Goal: Task Accomplishment & Management: Manage account settings

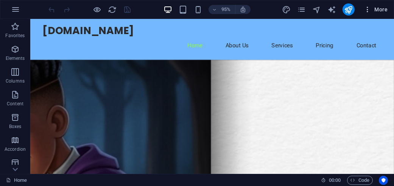
click at [367, 10] on icon "button" at bounding box center [367, 10] width 8 height 8
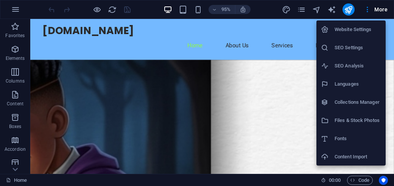
click at [348, 37] on li "Website Settings" at bounding box center [350, 29] width 69 height 18
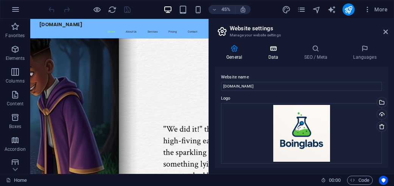
click at [277, 55] on h4 "Data" at bounding box center [274, 53] width 36 height 16
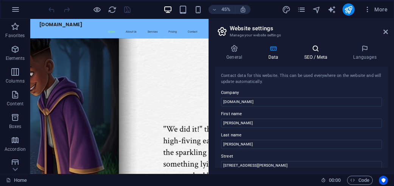
click at [320, 50] on icon at bounding box center [315, 49] width 46 height 8
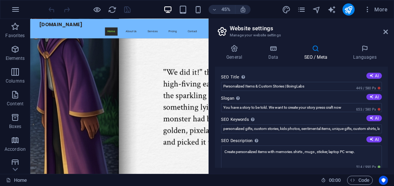
scroll to position [189, 0]
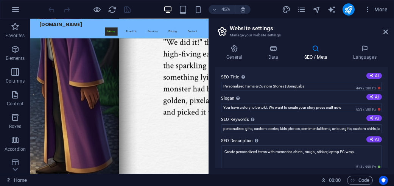
click at [370, 142] on figure at bounding box center [228, 148] width 396 height 557
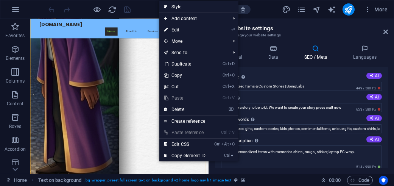
click at [278, 172] on figure at bounding box center [228, 148] width 396 height 557
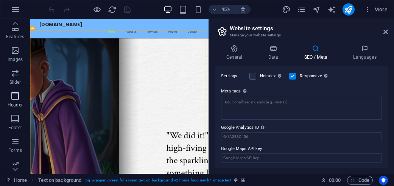
scroll to position [186, 0]
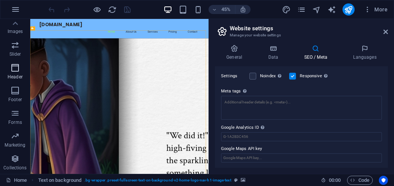
click at [20, 74] on p "Header" at bounding box center [15, 77] width 15 height 6
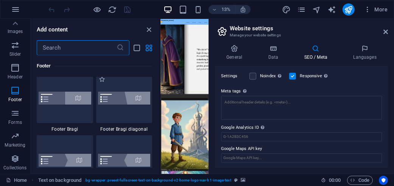
scroll to position [5272, 0]
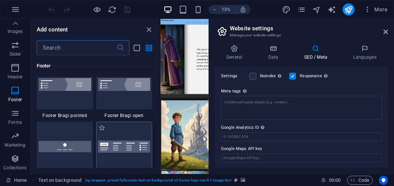
click at [123, 134] on div at bounding box center [124, 146] width 56 height 50
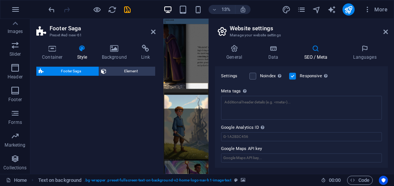
select select "rem"
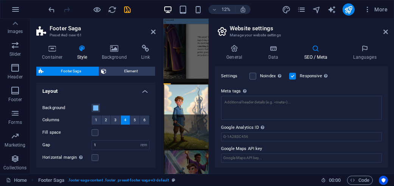
scroll to position [113, 0]
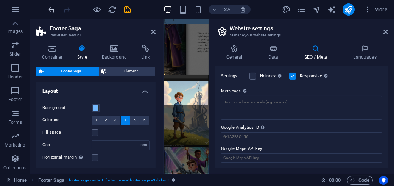
click at [54, 8] on icon "undo" at bounding box center [52, 9] width 9 height 9
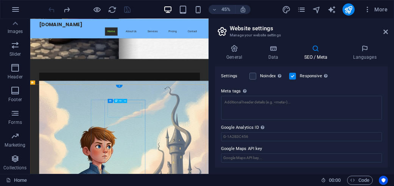
scroll to position [539, 0]
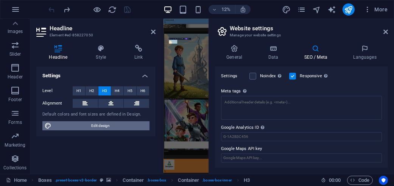
click at [98, 129] on span "Edit design" at bounding box center [100, 125] width 93 height 9
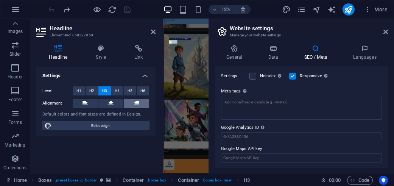
select select "px"
select select "200"
select select "px"
select select "600"
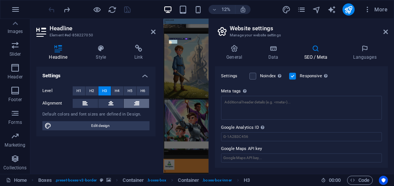
select select "px"
select select "rem"
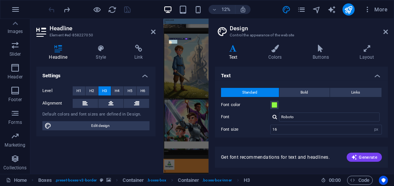
click at [239, 57] on h4 "Text" at bounding box center [234, 53] width 39 height 16
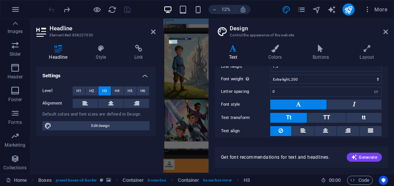
scroll to position [101, 0]
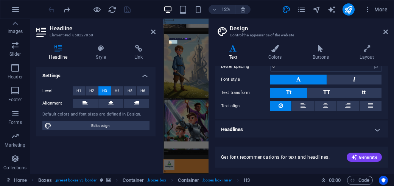
click at [289, 125] on h4 "Headlines" at bounding box center [301, 129] width 173 height 18
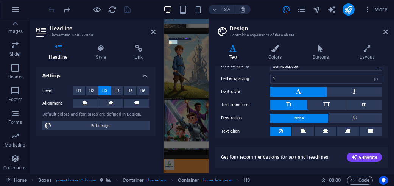
scroll to position [222, 0]
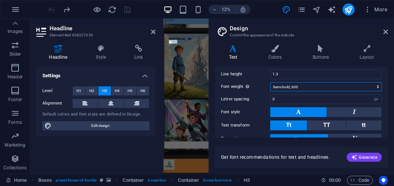
click at [309, 86] on select "Thin, 100 Extra-light, 200 Light, 300 Regular, 400 Medium, 500 Semi-bold, 600 B…" at bounding box center [326, 86] width 112 height 9
select select "800"
click at [270, 82] on select "Thin, 100 Extra-light, 200 Light, 300 Regular, 400 Medium, 500 Semi-bold, 600 B…" at bounding box center [326, 86] width 112 height 9
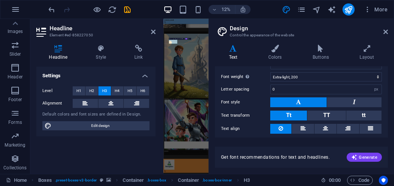
scroll to position [33, 0]
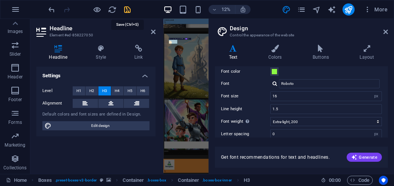
click at [129, 6] on icon "save" at bounding box center [127, 9] width 9 height 9
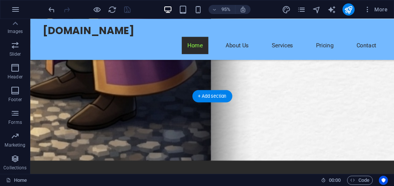
scroll to position [552, 0]
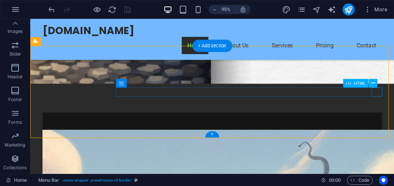
click at [30, 19] on div "Menu" at bounding box center [30, 19] width 0 height 0
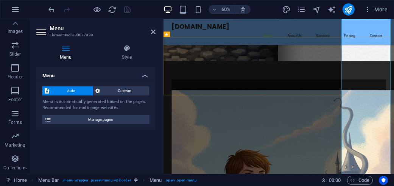
click at [64, 45] on icon at bounding box center [65, 49] width 59 height 8
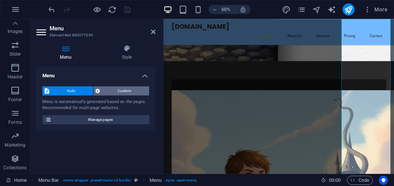
click at [132, 93] on span "Custom" at bounding box center [124, 90] width 45 height 9
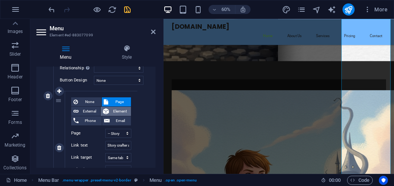
scroll to position [76, 0]
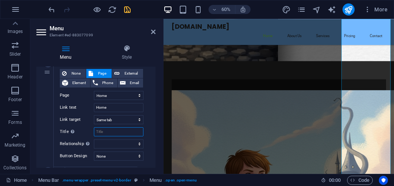
click at [120, 130] on input "Title Additional link description, should not be the same as the link text. The…" at bounding box center [119, 131] width 50 height 9
type input "b"
select select
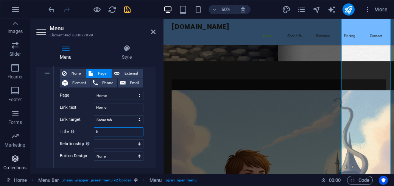
select select
type input "boing"
select select
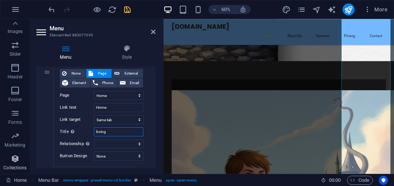
select select
type input "boingla"
select select
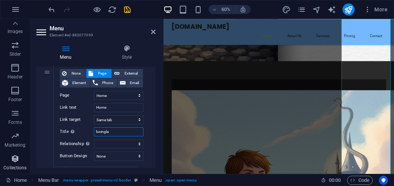
select select
type input "boinglabs"
select select
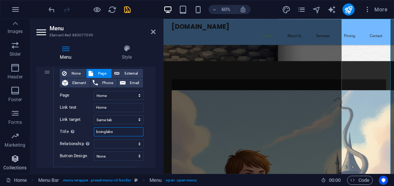
select select
type input "boinglabs h"
select select
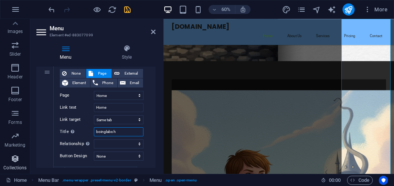
select select
type input "boinglabs home"
select select
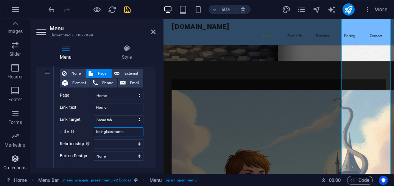
select select
type input "boinglabs home"
click at [113, 154] on select "None Default Primary Secondary" at bounding box center [119, 155] width 50 height 9
select select "primary"
click at [94, 151] on select "None Default Primary Secondary" at bounding box center [119, 155] width 50 height 9
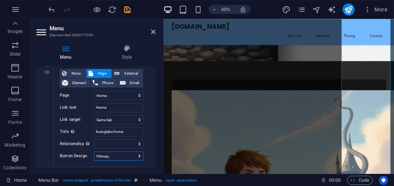
select select
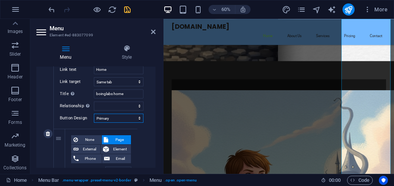
scroll to position [151, 0]
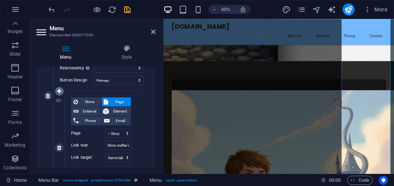
click at [59, 90] on icon at bounding box center [59, 90] width 4 height 5
select select
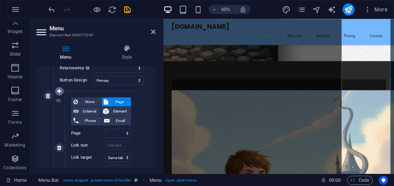
scroll to position [202, 0]
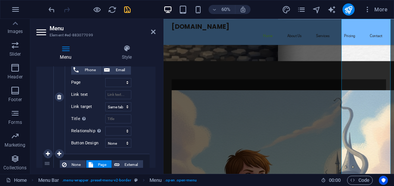
select select "1"
select select
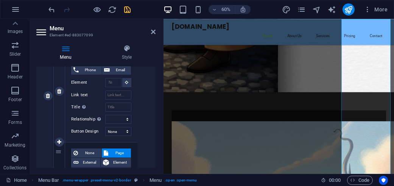
scroll to position [164, 0]
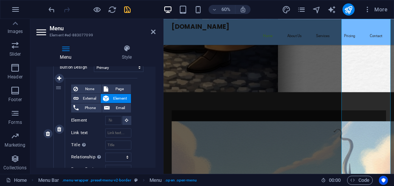
click at [119, 81] on div "None Page External Element Phone Email Page Home -- Story crafter ai Subpage Pr…" at bounding box center [101, 128] width 72 height 101
click at [118, 87] on span "Page" at bounding box center [120, 88] width 18 height 9
select select
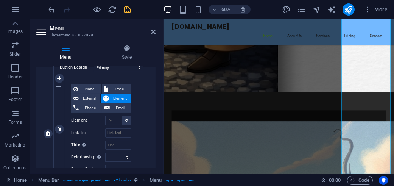
select select
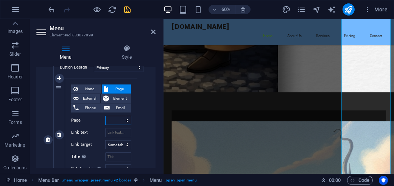
scroll to position [170, 0]
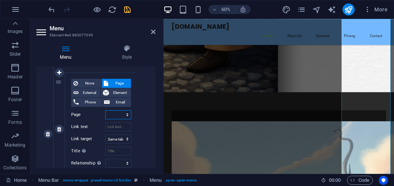
click at [130, 110] on select "Home -- Story crafter ai Subpage Privacy -- Legal Notice" at bounding box center [118, 114] width 26 height 9
click at [126, 113] on select "Home -- Story crafter ai Subpage Privacy -- Legal Notice" at bounding box center [118, 114] width 26 height 9
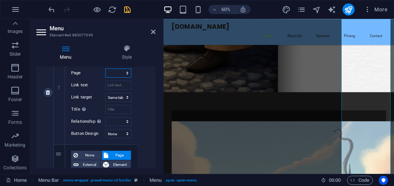
scroll to position [208, 0]
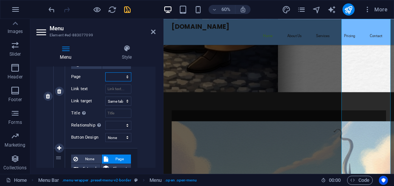
click at [128, 78] on select "Home -- Story crafter ai Subpage Privacy -- Legal Notice" at bounding box center [118, 76] width 26 height 9
click at [79, 88] on label "Link text" at bounding box center [88, 88] width 34 height 9
click at [105, 88] on input "Link text" at bounding box center [118, 88] width 26 height 9
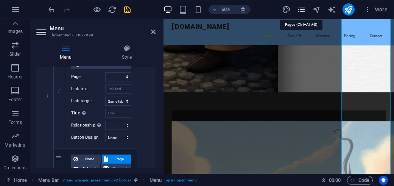
click at [299, 8] on icon "pages" at bounding box center [301, 9] width 9 height 9
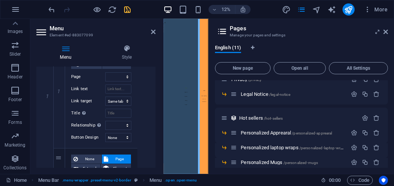
scroll to position [76, 0]
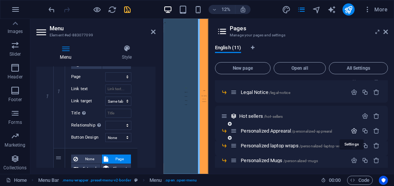
click at [354, 132] on icon "button" at bounding box center [354, 130] width 6 height 6
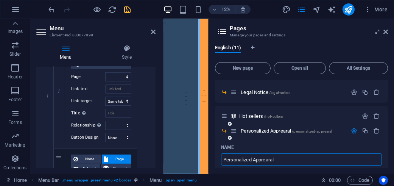
scroll to position [113, 0]
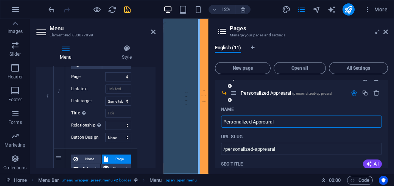
click at [256, 123] on input "Personalized Apprearal" at bounding box center [301, 121] width 161 height 12
drag, startPoint x: 256, startPoint y: 122, endPoint x: 233, endPoint y: 115, distance: 24.2
click at [233, 115] on div "Name" at bounding box center [301, 109] width 161 height 12
click at [269, 123] on input "Personalized Apprearal" at bounding box center [301, 121] width 161 height 12
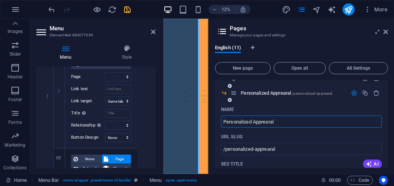
click at [269, 123] on input "Personalized Apprearal" at bounding box center [301, 121] width 161 height 12
type input "Personalized Appre=ral"
type input "/personalized-appre-ral"
select select
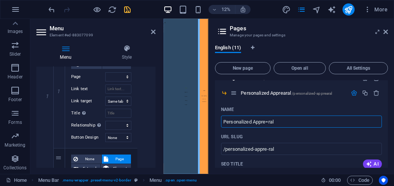
select select "3"
select select "1"
type input "Personalized Apprral"
type input "/personalized-apprral"
select select
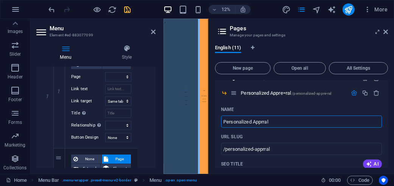
select select "3"
select select "1"
type input "Personalized ral"
type input "/personalized-aral"
select select
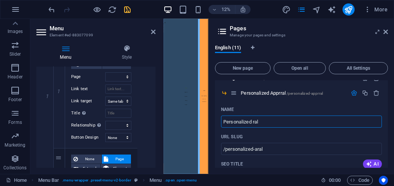
select select "3"
select select "1"
type input "Personalized ral"
type input "/personalized-ral"
select select
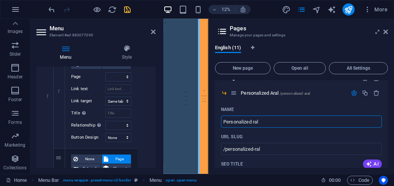
select select "3"
select select "1"
type input "Personalized"
type input "/personalized"
select select
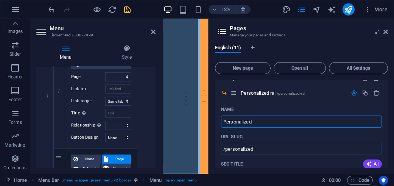
select select "3"
select select "1"
type input "Personalized"
select select
select select "3"
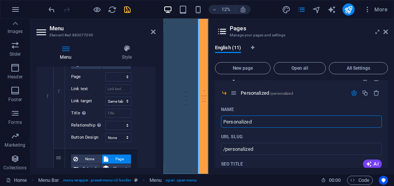
select select "1"
type input "Personalized ga"
type input "/personalized-g"
select select
select select "3"
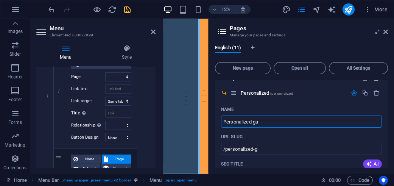
select select "1"
type input "Personalized gar"
type input "/personalized-gar"
select select
select select "3"
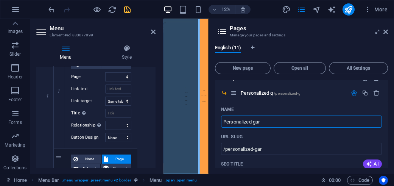
select select "1"
type input "Personalized garme"
type input "/personalized-garm"
select select
select select "3"
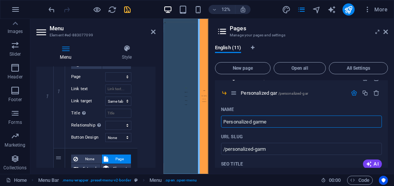
select select "1"
type input "Personalized garmets"
type input "/personalized-garmets"
select select
select select "3"
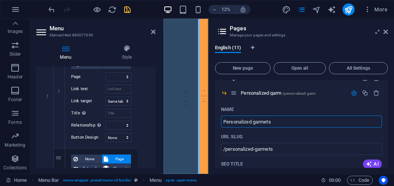
select select "1"
type input "Personalized garmets"
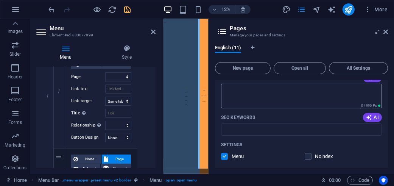
scroll to position [189, 0]
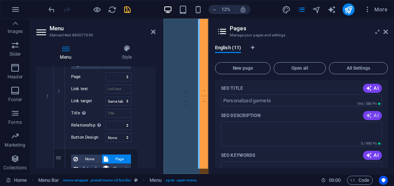
click at [370, 117] on icon "button" at bounding box center [369, 115] width 6 height 6
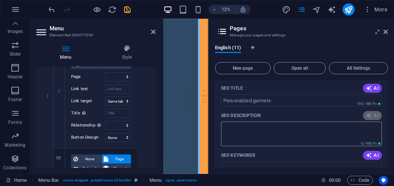
type textarea "Discover BoingLabs: your destination for personalized items that celebrate your…"
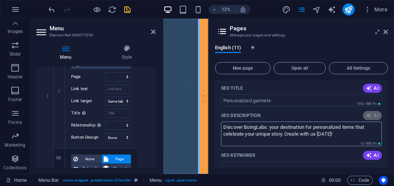
select select
select select "3"
select select "1"
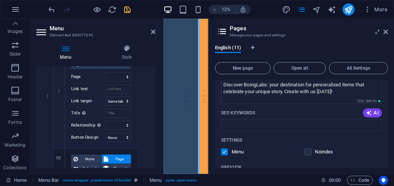
scroll to position [227, 0]
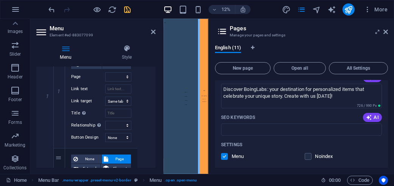
click at [363, 117] on button "AI" at bounding box center [372, 117] width 19 height 9
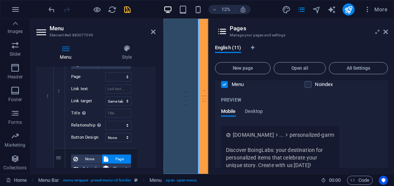
scroll to position [303, 0]
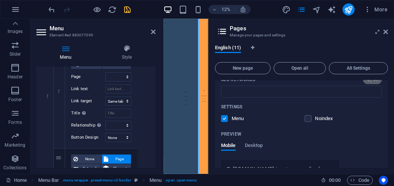
type input "personalized items, custom products, unique story, creative gifts, celebration …"
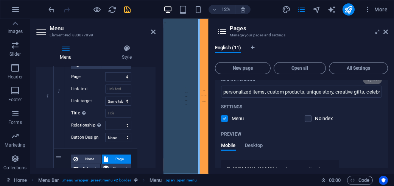
select select
select select "3"
select select "1"
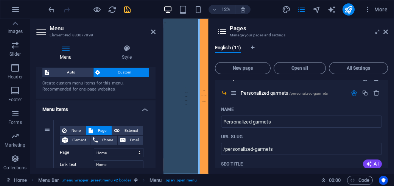
scroll to position [56, 0]
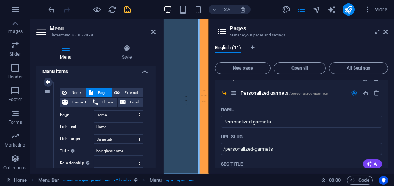
drag, startPoint x: 85, startPoint y: 109, endPoint x: 49, endPoint y: 94, distance: 39.3
select select
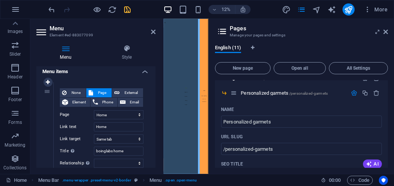
select select
drag, startPoint x: 49, startPoint y: 94, endPoint x: 49, endPoint y: 98, distance: 4.2
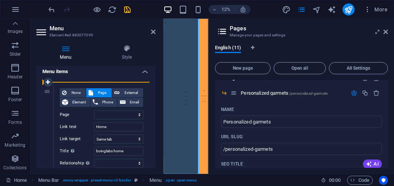
select select
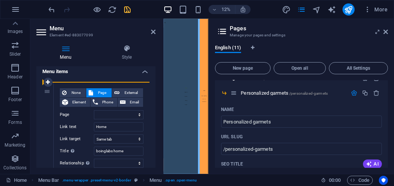
select select
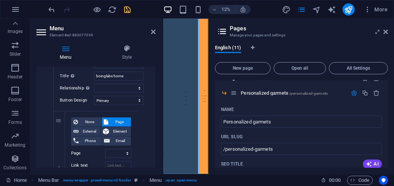
scroll to position [19, 0]
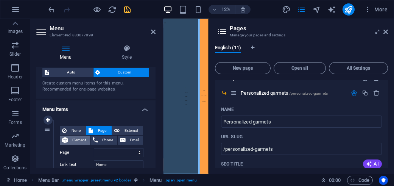
click at [71, 143] on span "Element" at bounding box center [78, 139] width 17 height 9
select select
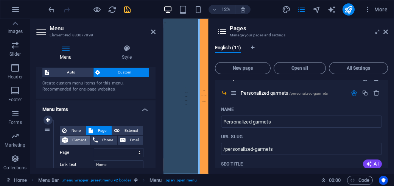
select select
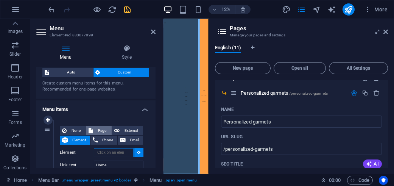
scroll to position [56, 0]
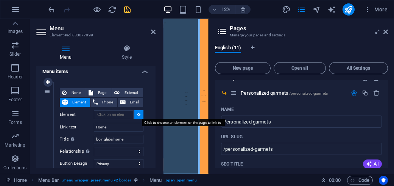
click at [139, 115] on button at bounding box center [138, 114] width 9 height 9
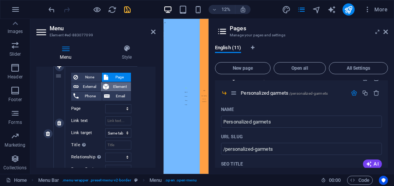
scroll to position [170, 0]
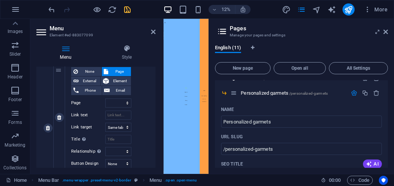
click at [92, 103] on label "Page" at bounding box center [88, 102] width 34 height 9
click at [105, 103] on select "Home -- Story crafter ai Subpage Privacy -- Legal Notice" at bounding box center [118, 102] width 26 height 9
click at [104, 101] on label "Page" at bounding box center [88, 102] width 34 height 9
click at [105, 101] on select "Home -- Story crafter ai Subpage Privacy -- Legal Notice" at bounding box center [118, 102] width 26 height 9
click at [107, 102] on select "Home -- Story crafter ai Subpage Privacy -- Legal Notice" at bounding box center [118, 102] width 26 height 9
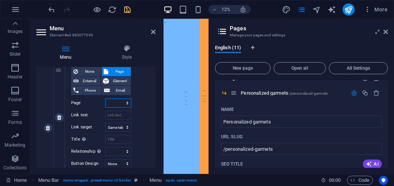
select select "2"
click at [105, 98] on select "Home -- Story crafter ai Subpage Privacy -- Legal Notice" at bounding box center [118, 102] width 26 height 9
select select
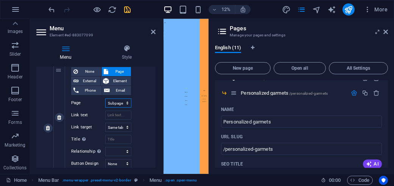
select select
click at [112, 113] on input "Link text" at bounding box center [118, 114] width 26 height 9
select select
type input "Subpage"
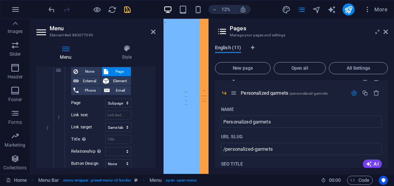
select select
click at [236, 47] on span "English (11)" at bounding box center [228, 48] width 26 height 11
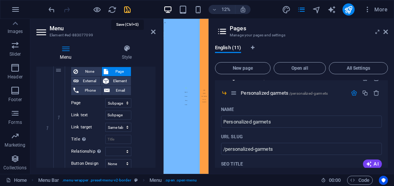
click at [129, 11] on icon "save" at bounding box center [127, 9] width 9 height 9
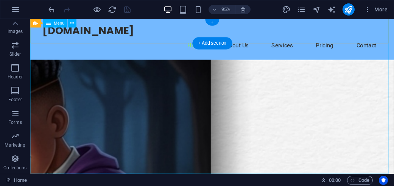
scroll to position [16, 0]
click at [60, 25] on span "Menu" at bounding box center [59, 23] width 11 height 4
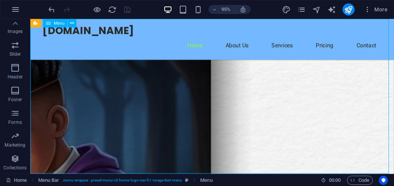
click at [55, 25] on span "Menu" at bounding box center [59, 23] width 11 height 4
click at [49, 25] on icon at bounding box center [48, 23] width 5 height 9
click at [71, 23] on icon at bounding box center [72, 23] width 4 height 8
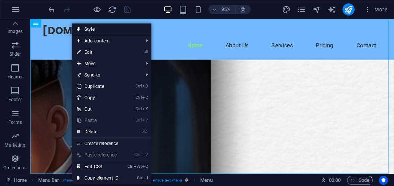
click at [106, 30] on link "Style" at bounding box center [111, 28] width 79 height 11
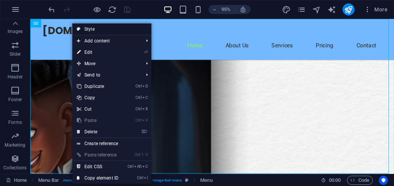
select select "rem"
select select "preset-menu-v2-home-logo-nav-h1-image-text-menu"
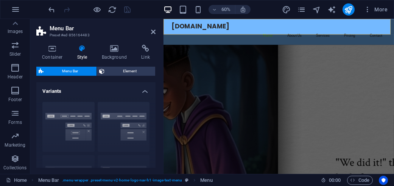
scroll to position [0, 0]
click at [95, 96] on div "Border Centered Default Fixed Loki Trigger Wide XXL" at bounding box center [95, 152] width 119 height 113
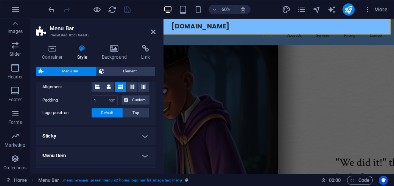
scroll to position [265, 0]
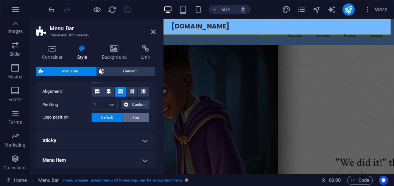
click at [131, 116] on button "Top" at bounding box center [136, 117] width 26 height 9
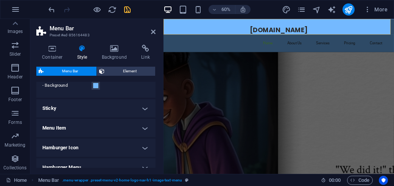
scroll to position [334, 0]
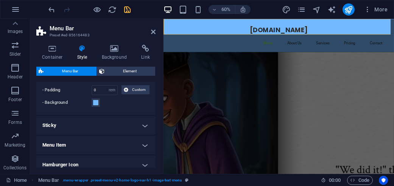
click at [123, 125] on h4 "Sticky" at bounding box center [95, 125] width 119 height 18
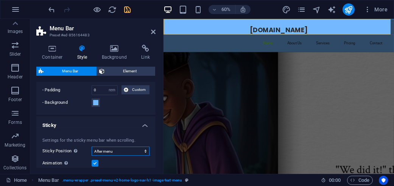
click at [118, 150] on select "Off Instant After menu After banner When scrolling up" at bounding box center [121, 150] width 58 height 9
select select "sticky_reverse"
click at [92, 146] on select "Off Instant After menu After banner When scrolling up" at bounding box center [121, 150] width 58 height 9
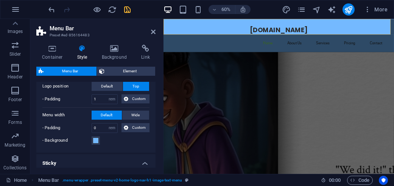
scroll to position [371, 0]
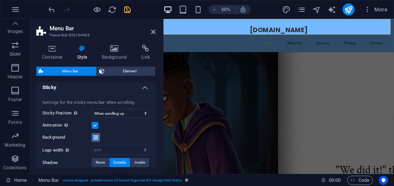
click at [96, 139] on span at bounding box center [96, 137] width 6 height 6
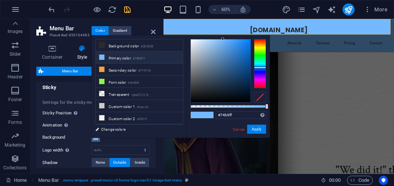
click at [96, 139] on span at bounding box center [96, 137] width 6 height 6
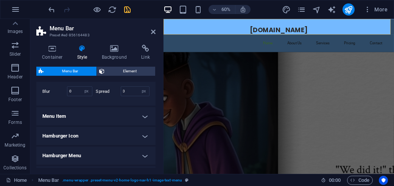
scroll to position [485, 0]
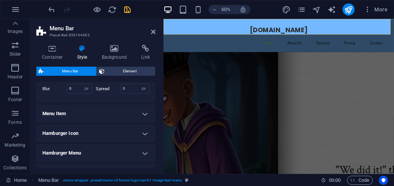
click at [95, 122] on h4 "Menu Item" at bounding box center [95, 113] width 119 height 18
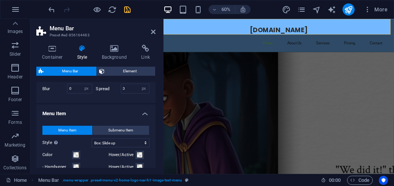
scroll to position [523, 0]
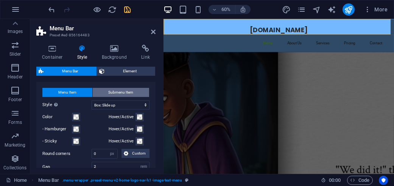
click at [106, 97] on button "Submenu Item" at bounding box center [121, 92] width 57 height 9
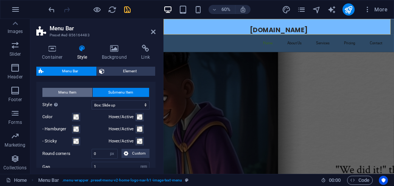
click at [83, 97] on button "Menu Item" at bounding box center [67, 92] width 50 height 9
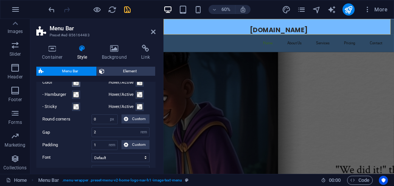
scroll to position [560, 0]
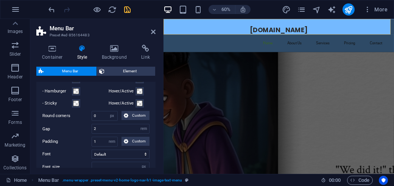
select select
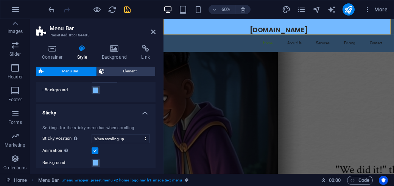
scroll to position [305, 0]
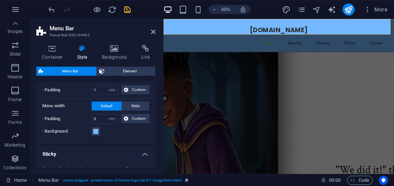
click at [138, 96] on div "- Padding 1 px rem % vh vw Custom Custom 1 px rem % vh vw 1 px rem % vh vw 1 px…" at bounding box center [95, 91] width 107 height 13
click at [133, 102] on span "Wide" at bounding box center [136, 105] width 8 height 9
select select
click at [59, 56] on h4 "Container" at bounding box center [53, 53] width 35 height 16
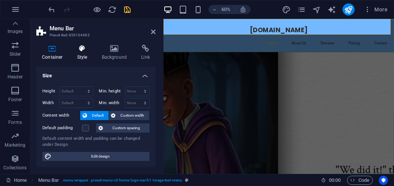
click at [76, 50] on icon at bounding box center [82, 49] width 22 height 8
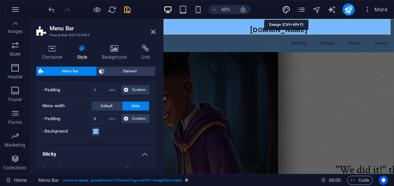
click at [288, 10] on icon "design" at bounding box center [286, 9] width 9 height 9
select select "px"
select select "200"
select select "px"
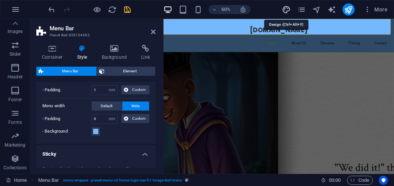
select select "800"
select select "px"
select select "rem"
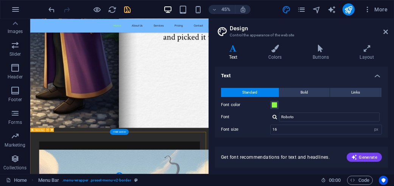
drag, startPoint x: 252, startPoint y: 600, endPoint x: 374, endPoint y: 115, distance: 499.8
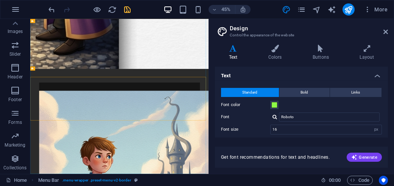
scroll to position [506, 0]
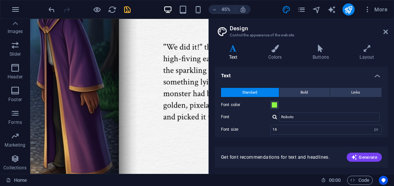
drag, startPoint x: 65, startPoint y: 70, endPoint x: 112, endPoint y: 298, distance: 233.1
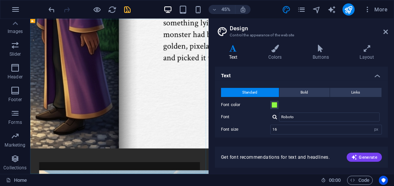
scroll to position [383, 0]
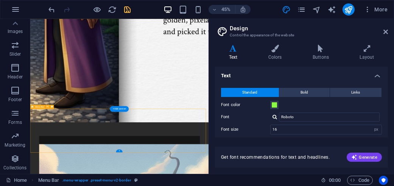
drag, startPoint x: 242, startPoint y: 250, endPoint x: 256, endPoint y: 231, distance: 23.7
drag, startPoint x: 146, startPoint y: 129, endPoint x: 347, endPoint y: 39, distance: 220.1
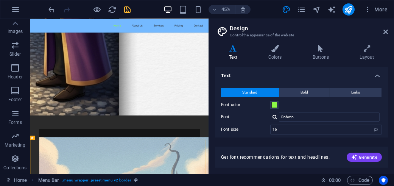
scroll to position [0, 0]
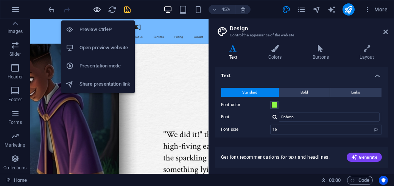
click at [95, 10] on icon "button" at bounding box center [97, 9] width 9 height 9
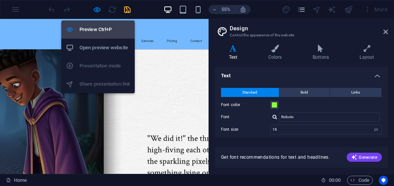
click at [88, 34] on li "Preview Ctrl+P" at bounding box center [97, 29] width 73 height 18
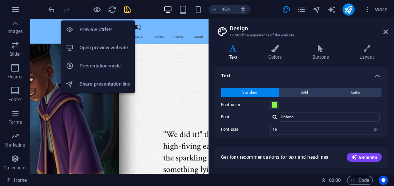
click at [107, 33] on h6 "Preview Ctrl+P" at bounding box center [104, 29] width 51 height 9
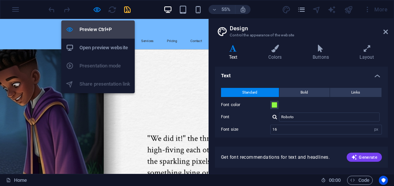
click at [107, 33] on h6 "Preview Ctrl+P" at bounding box center [104, 29] width 51 height 9
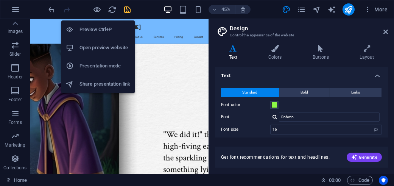
click at [92, 47] on h6 "Open preview website" at bounding box center [104, 47] width 51 height 9
